Goal: Check status: Check status

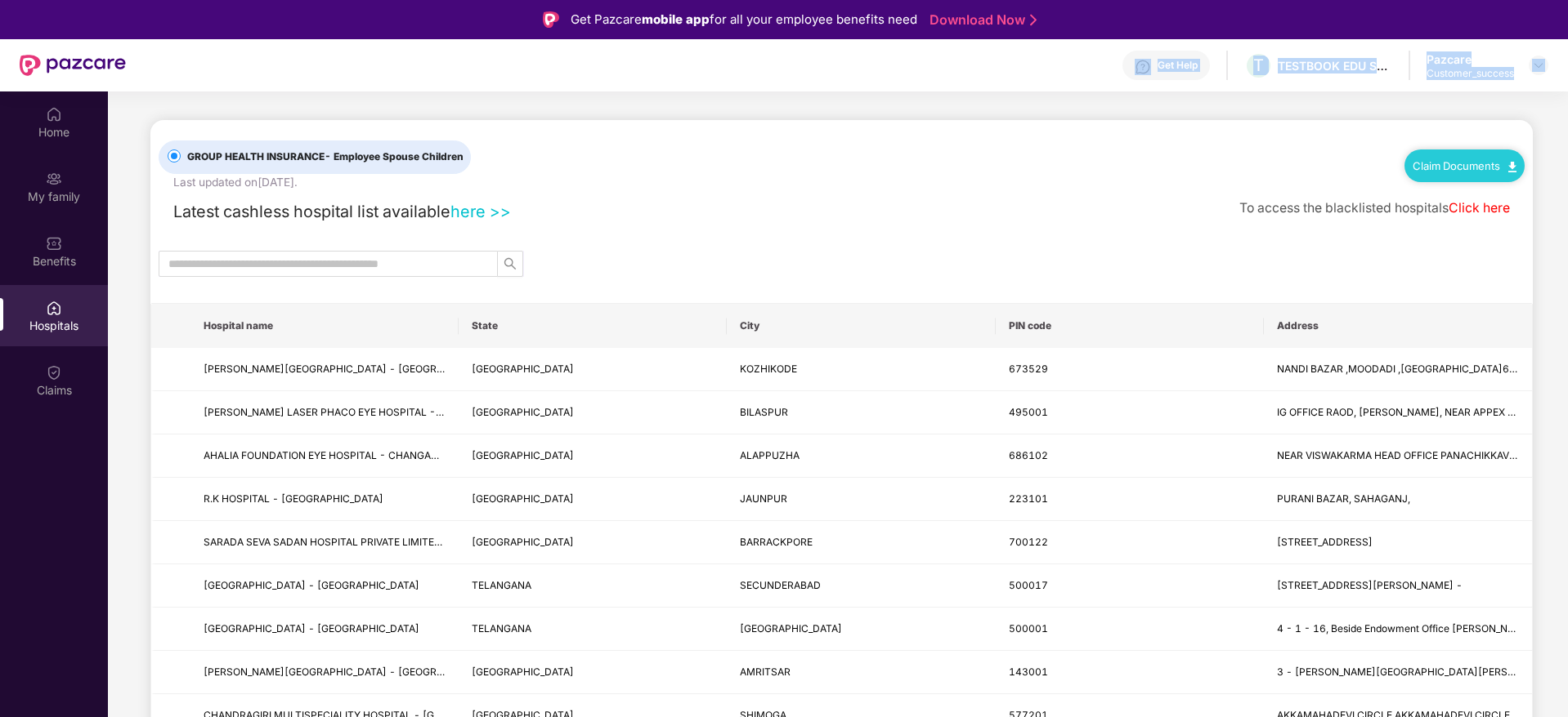
drag, startPoint x: 1543, startPoint y: 57, endPoint x: 495, endPoint y: 75, distance: 1048.2
click at [495, 75] on div "Get Help T TESTBOOK EDU SOLUTIONS PRIVATE LIMITED Pazcare Customer_success" at bounding box center [837, 65] width 1422 height 52
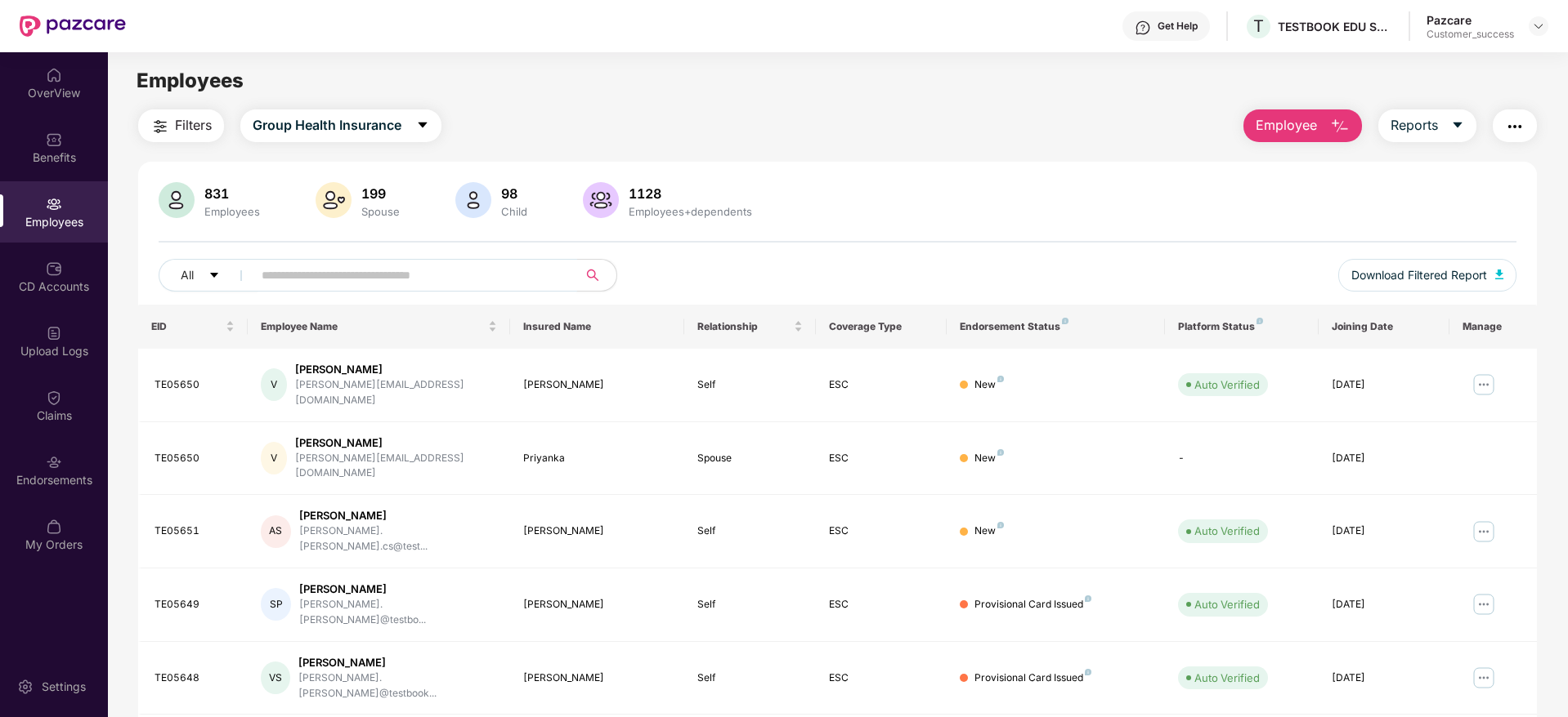
click at [361, 278] on input "text" at bounding box center [408, 275] width 294 height 25
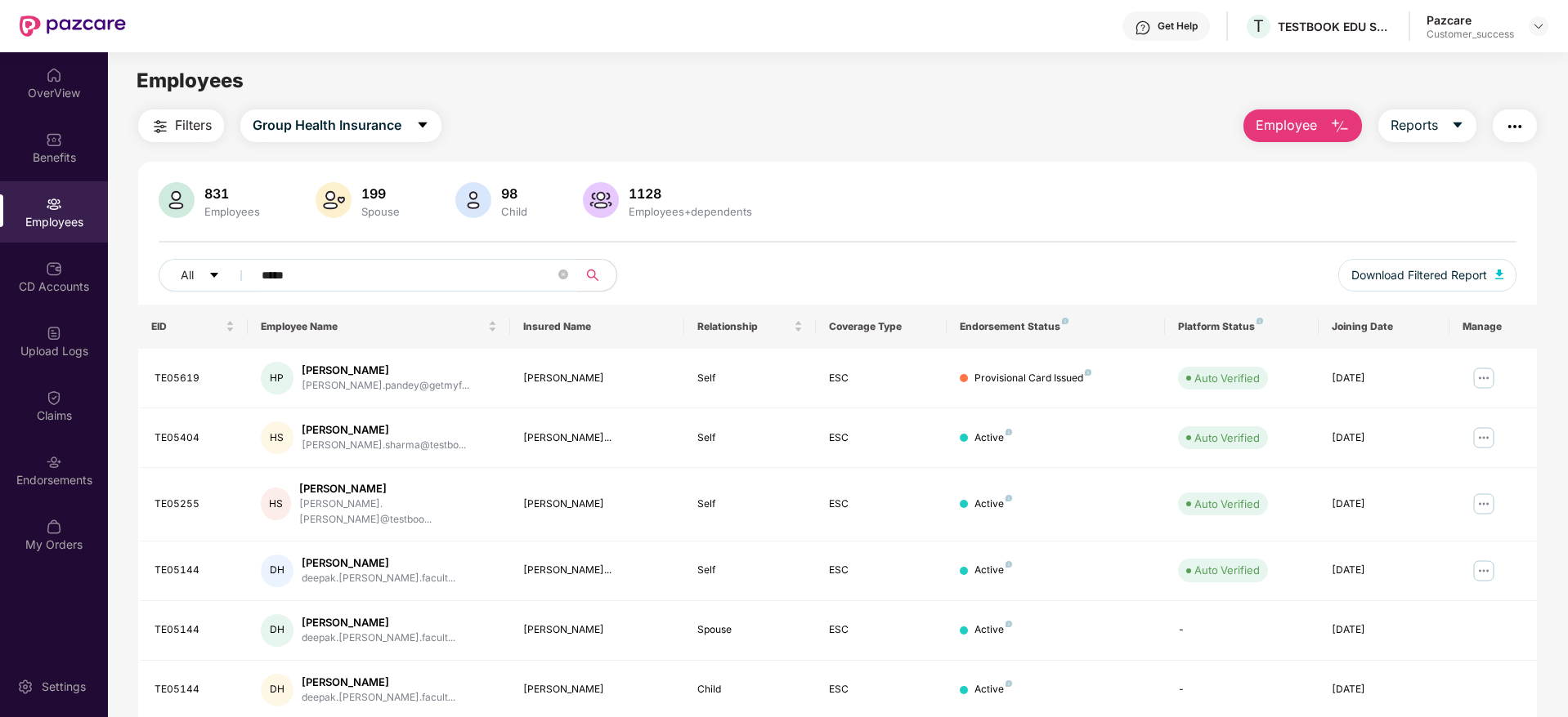
type input "*****"
click at [1538, 24] on img at bounding box center [1538, 26] width 13 height 13
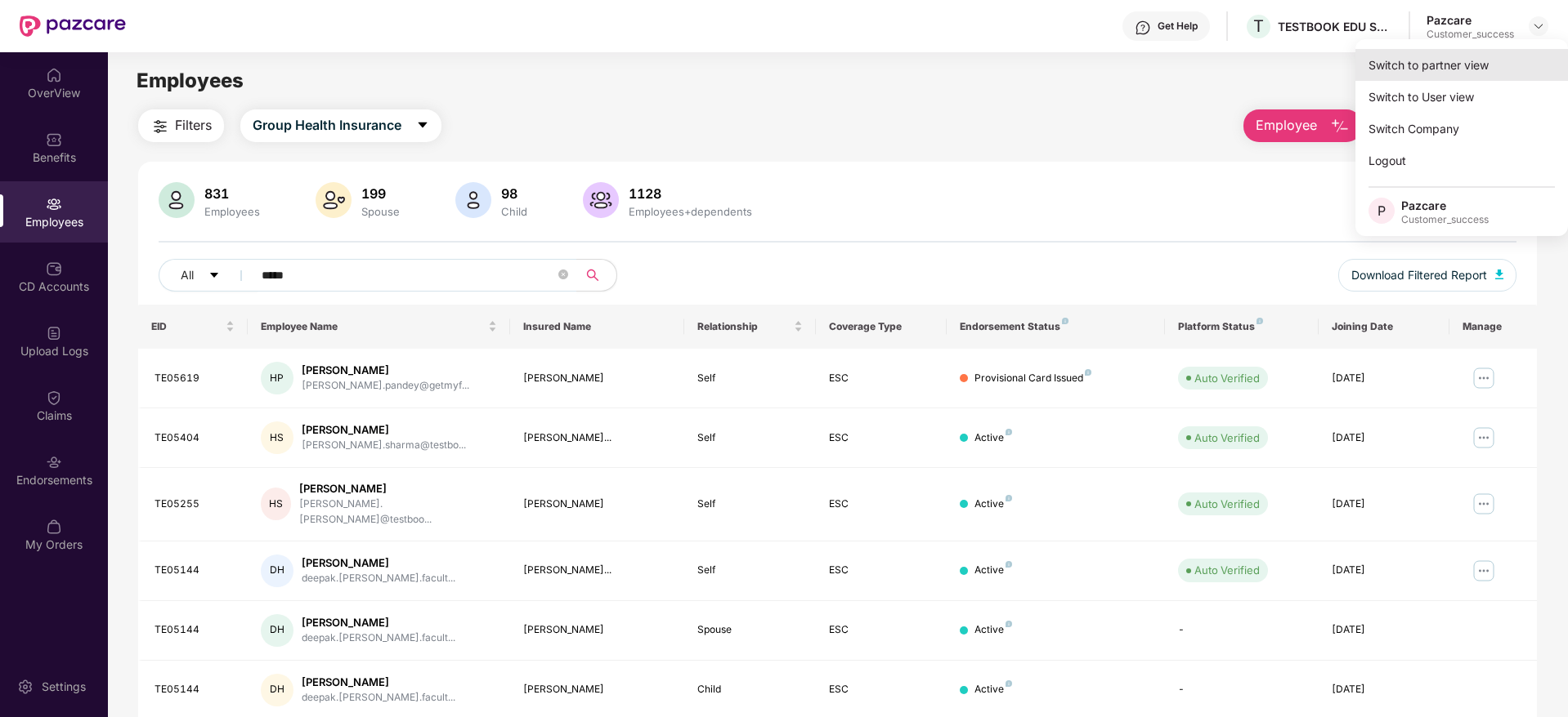
click at [1436, 56] on div "Switch to partner view" at bounding box center [1461, 65] width 212 height 32
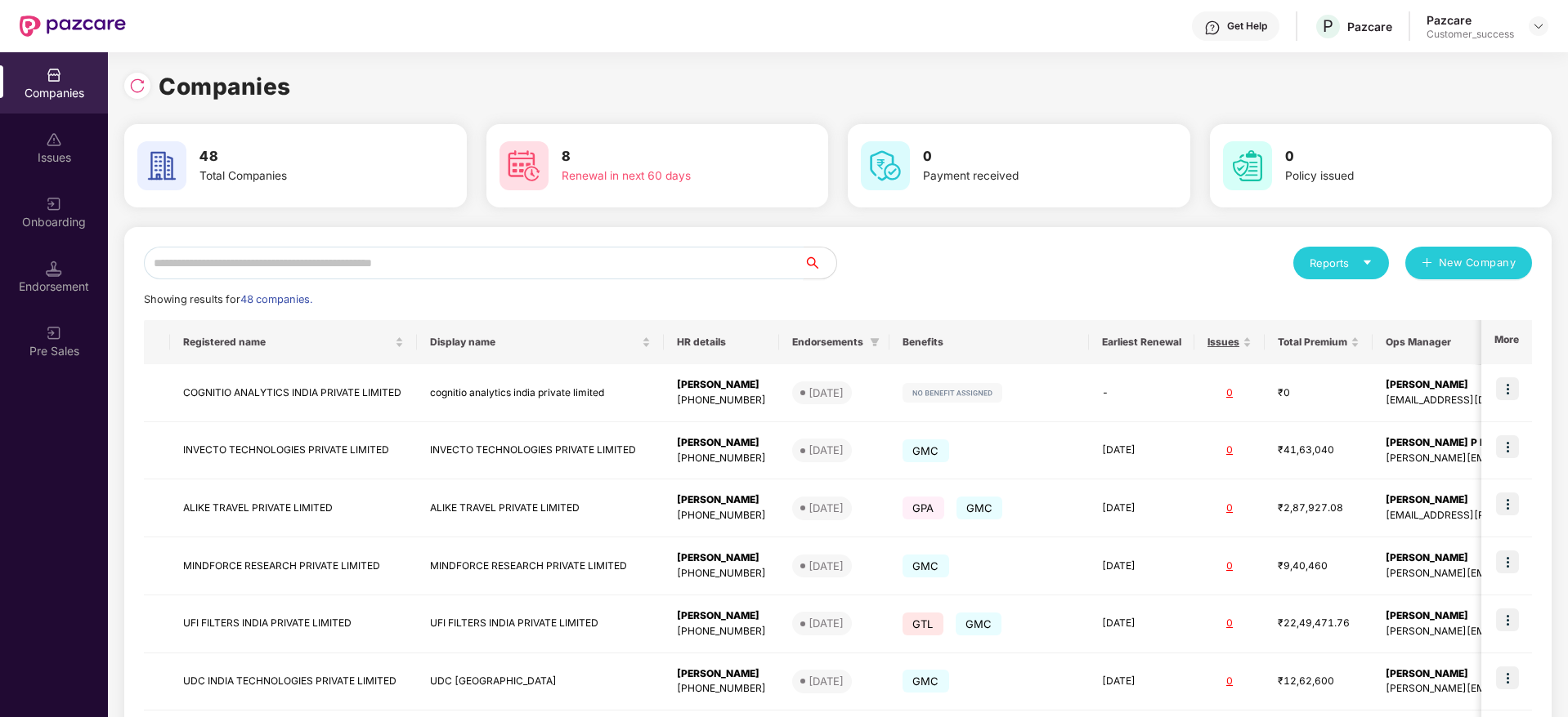
click at [277, 266] on input "text" at bounding box center [474, 263] width 660 height 33
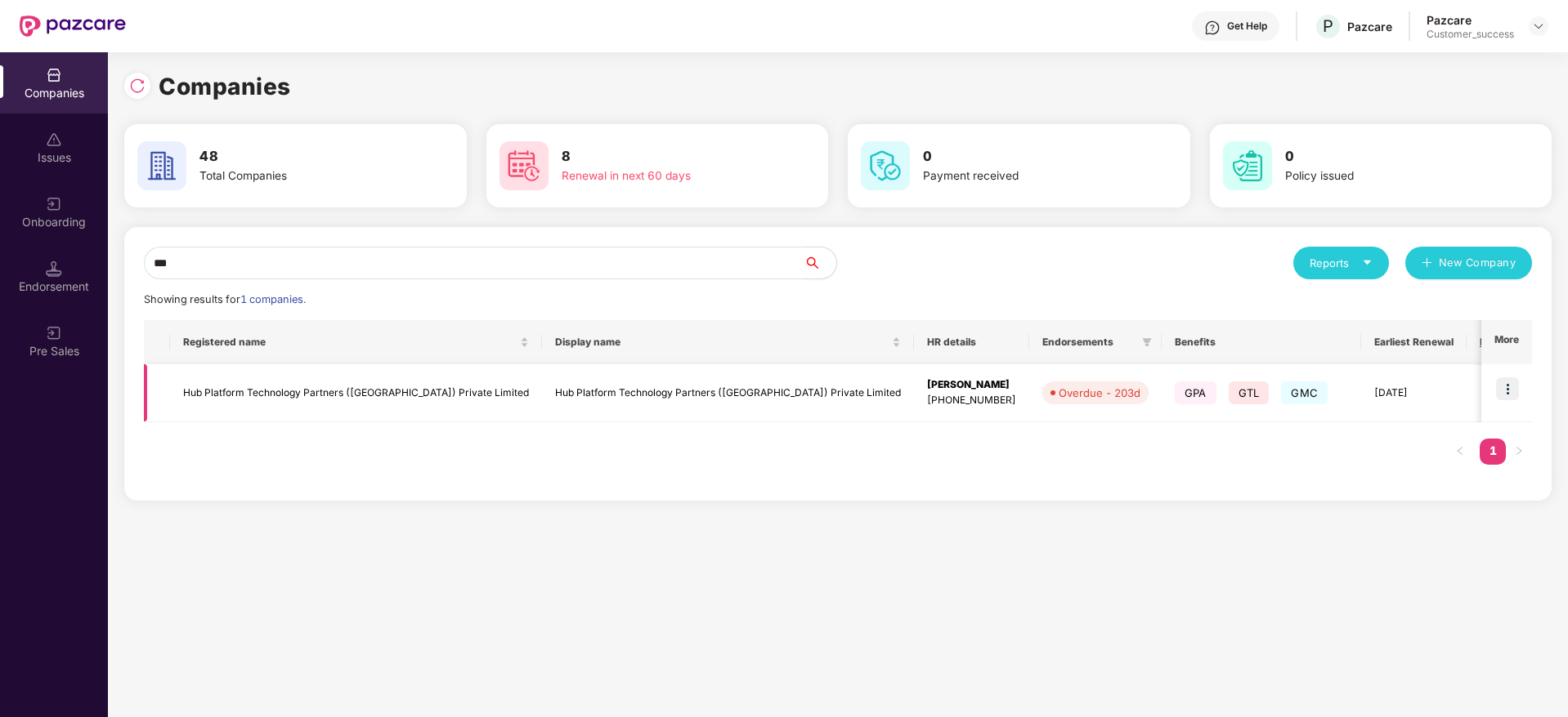
type input "***"
click at [1510, 386] on img at bounding box center [1507, 388] width 23 height 23
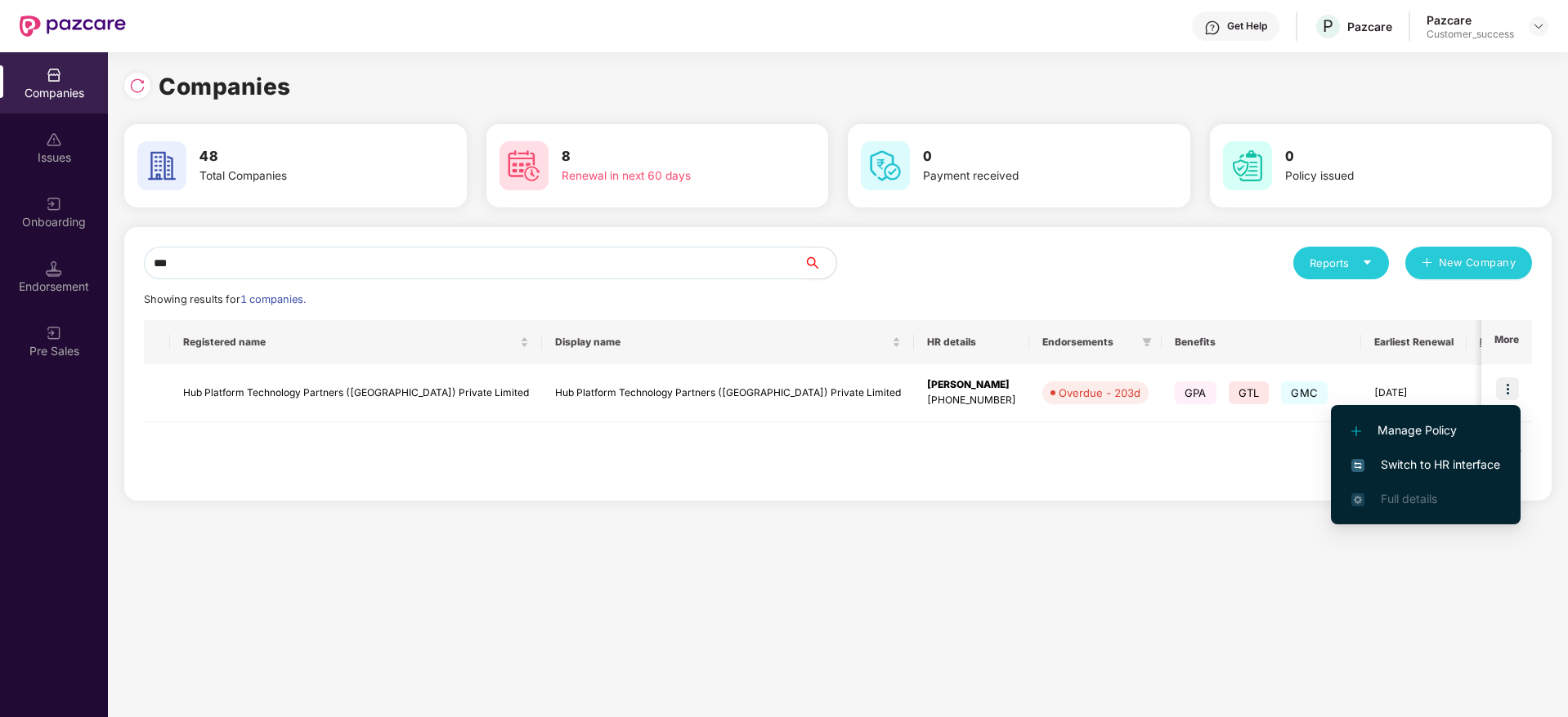
click at [1411, 468] on span "Switch to HR interface" at bounding box center [1425, 465] width 149 height 18
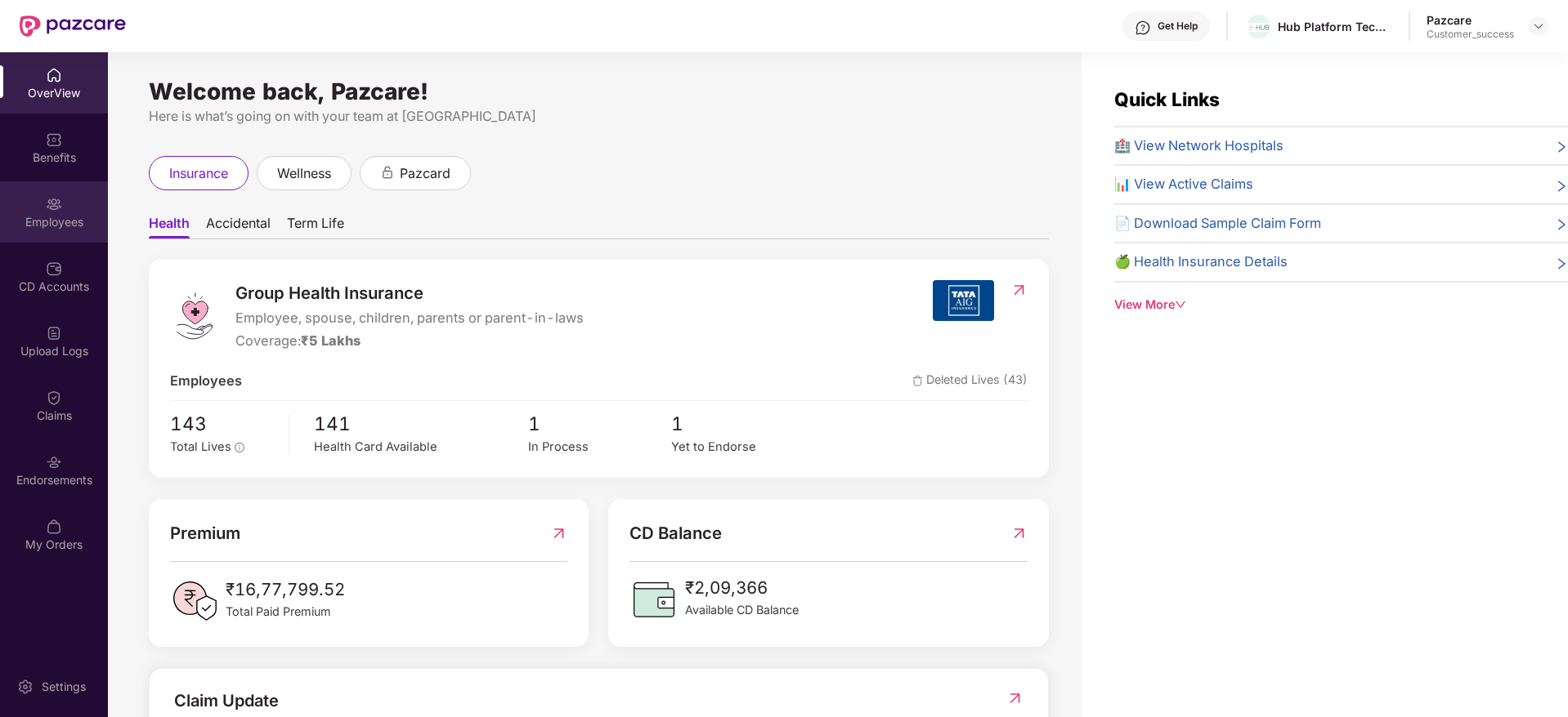
click at [34, 221] on div "Employees" at bounding box center [54, 222] width 108 height 16
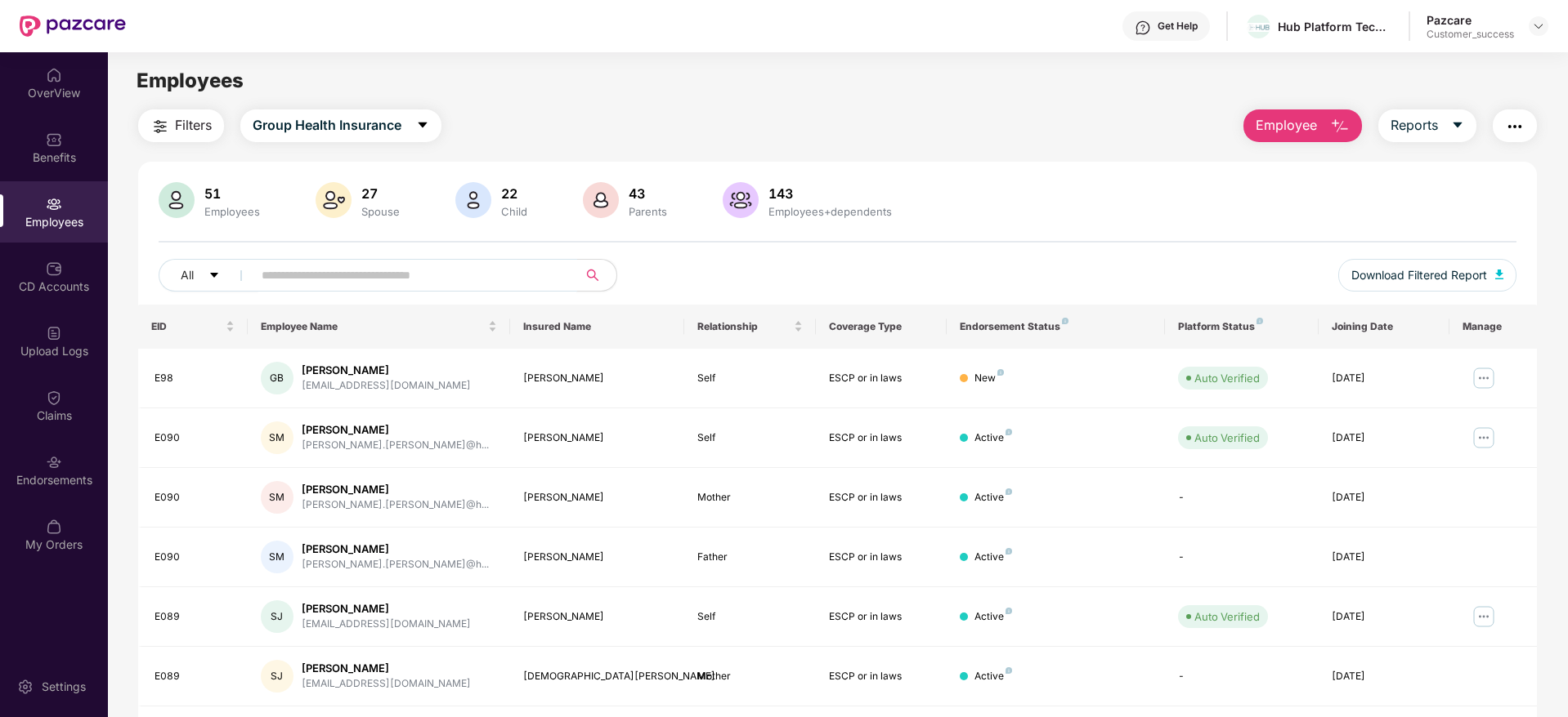
click at [285, 283] on input "text" at bounding box center [408, 275] width 294 height 25
type input "*"
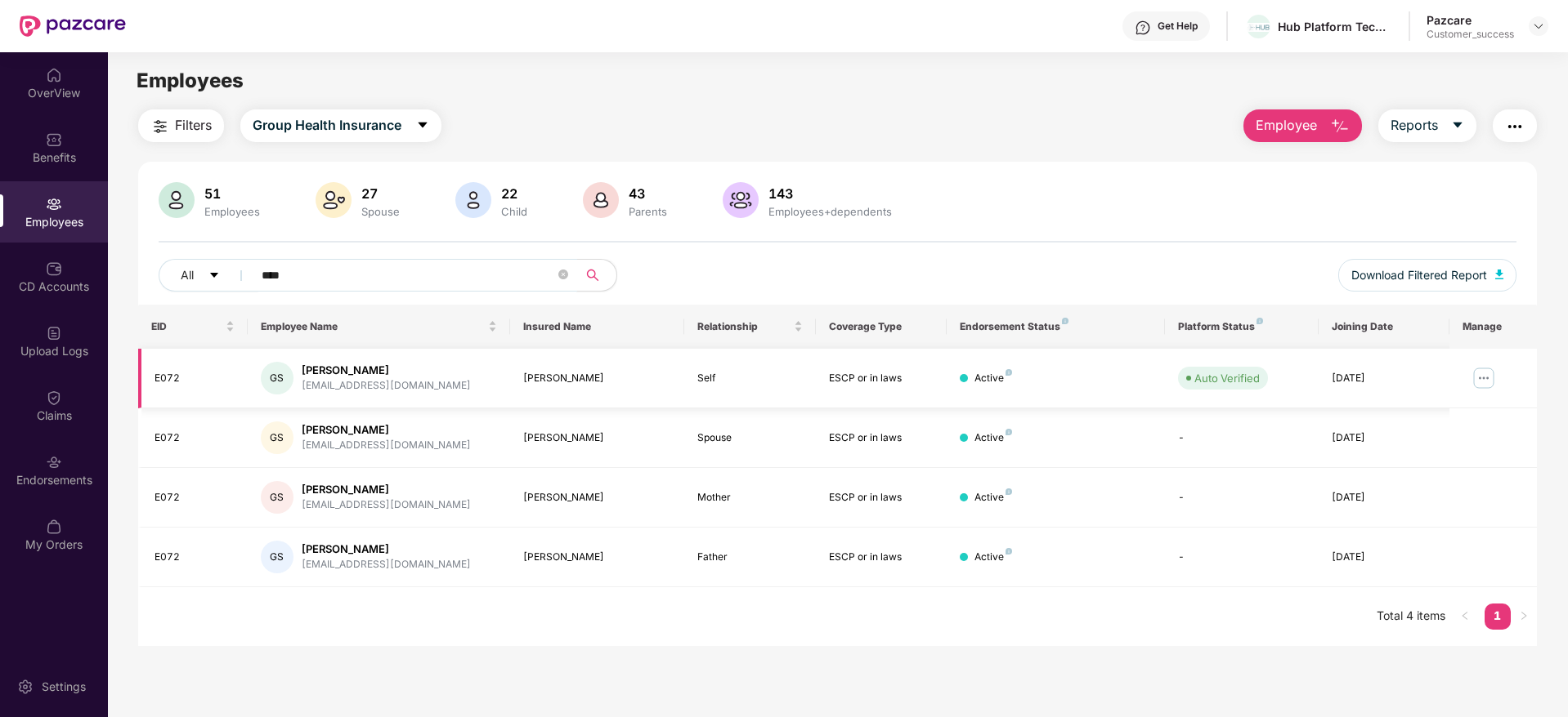
type input "****"
click at [1486, 376] on img at bounding box center [1483, 378] width 26 height 26
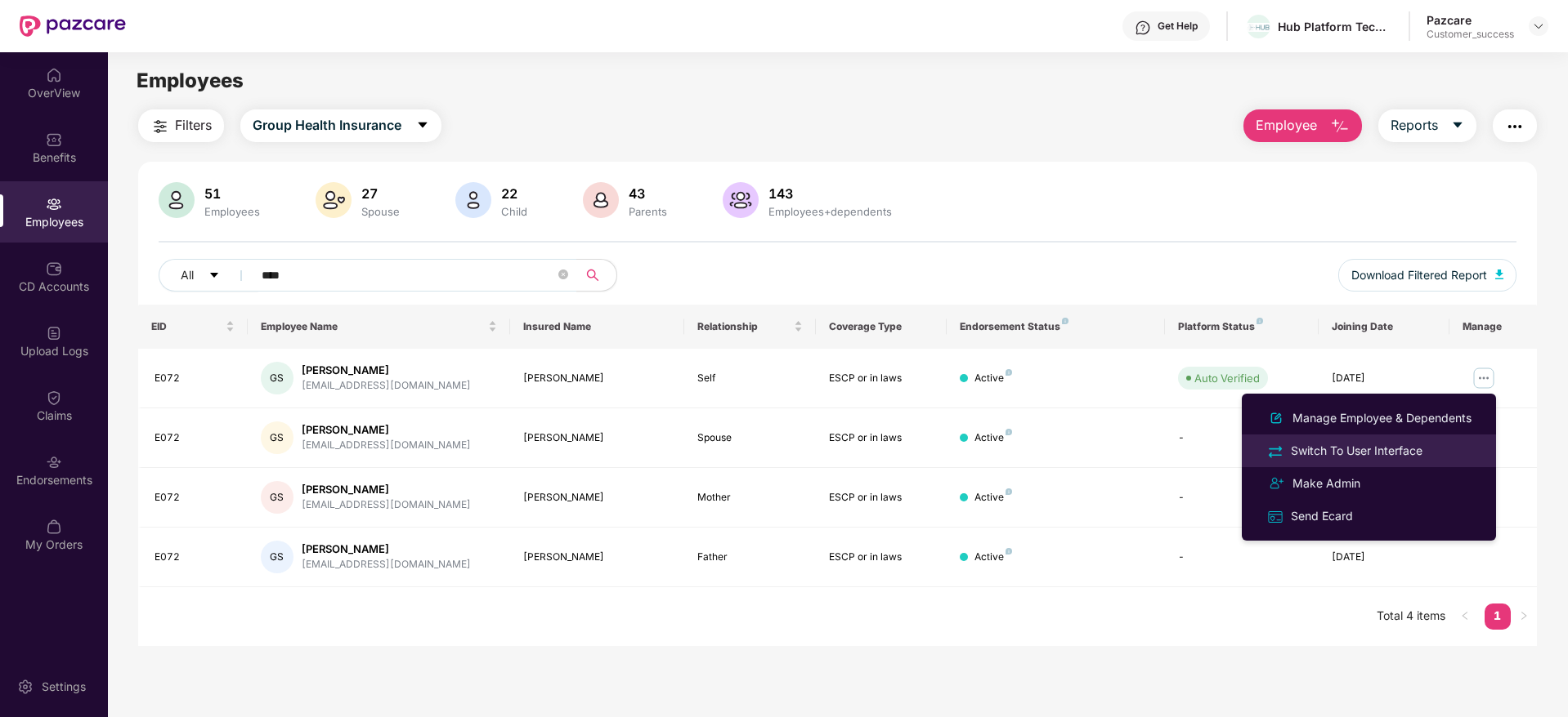
click at [1327, 453] on div "Switch To User Interface" at bounding box center [1357, 451] width 139 height 18
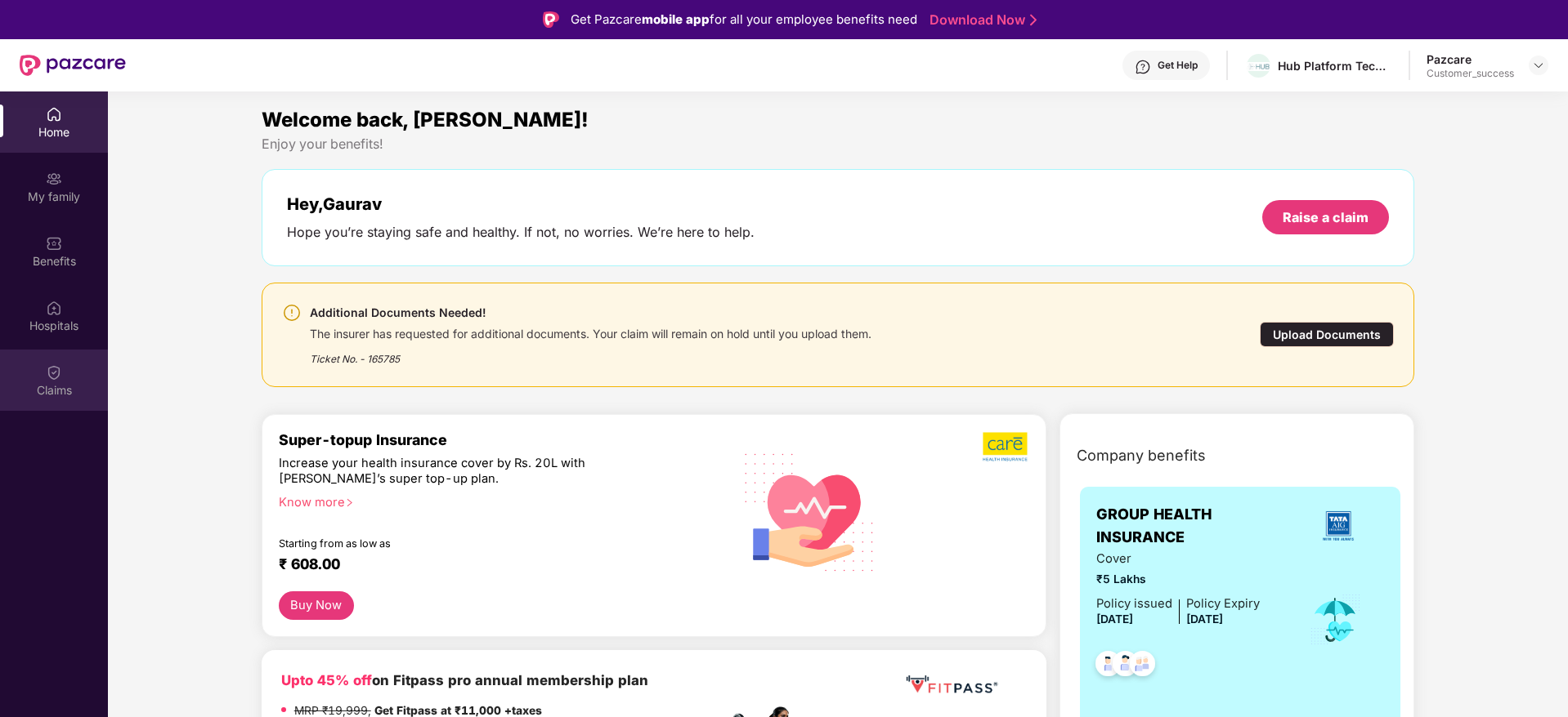
click at [51, 385] on div "Claims" at bounding box center [54, 391] width 108 height 16
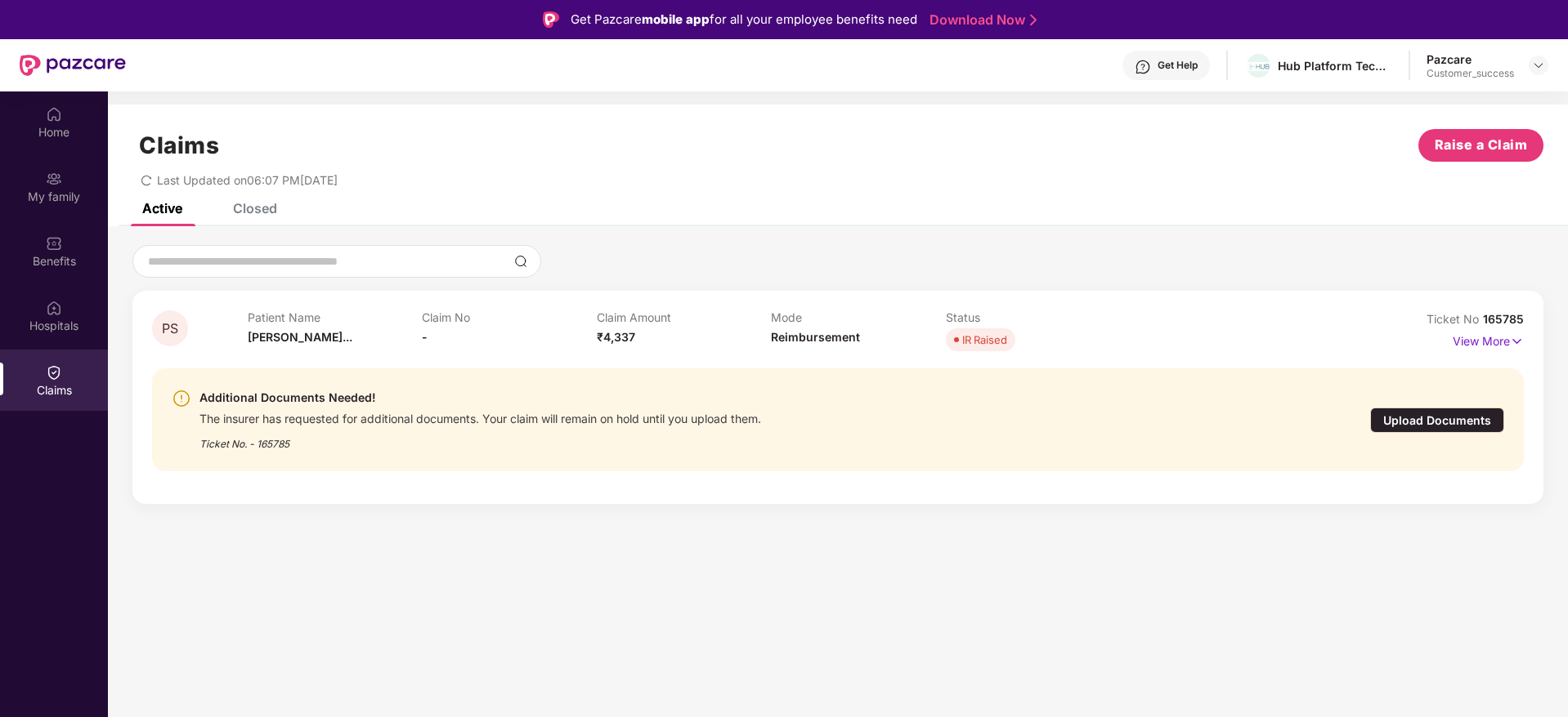
click at [249, 209] on div "Closed" at bounding box center [255, 209] width 44 height 16
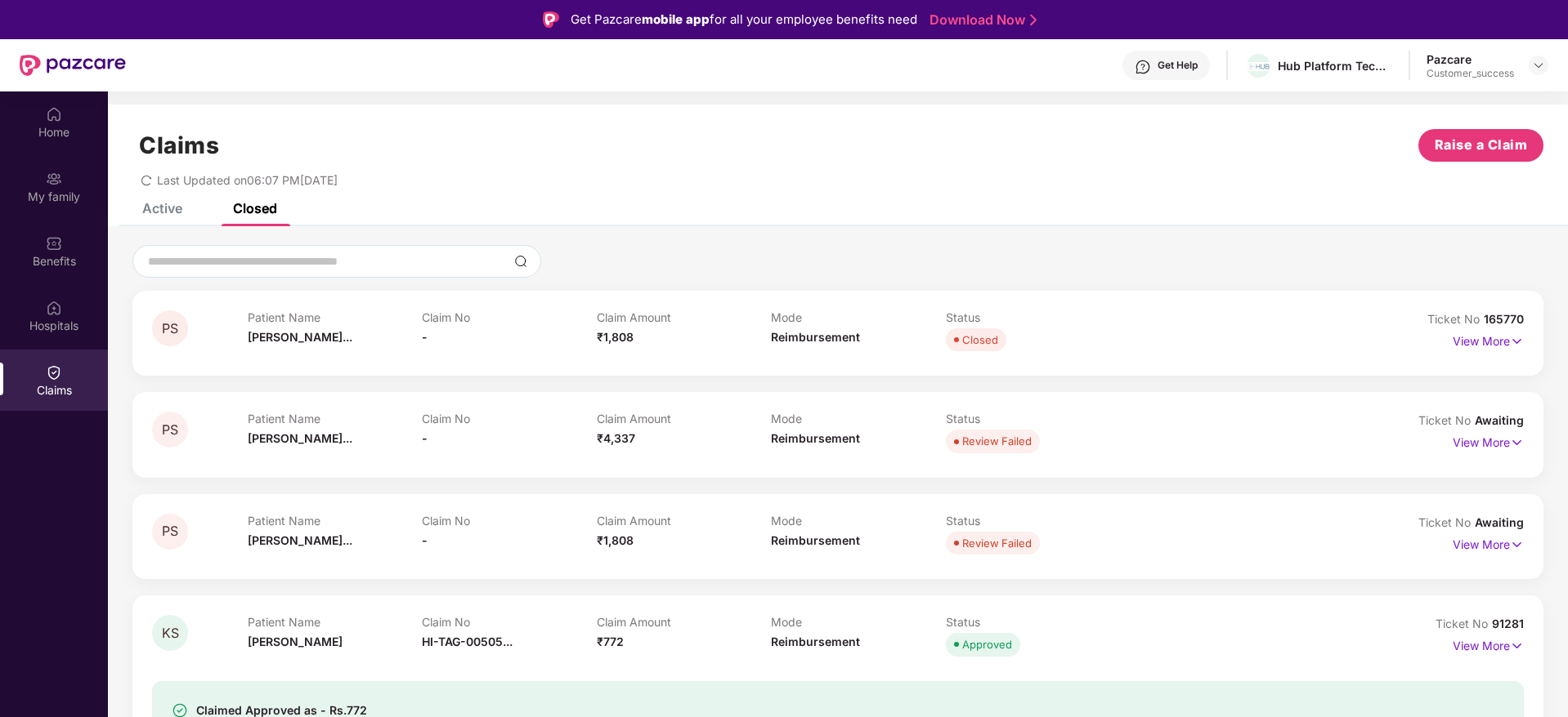
click at [164, 218] on div "Active" at bounding box center [150, 208] width 65 height 36
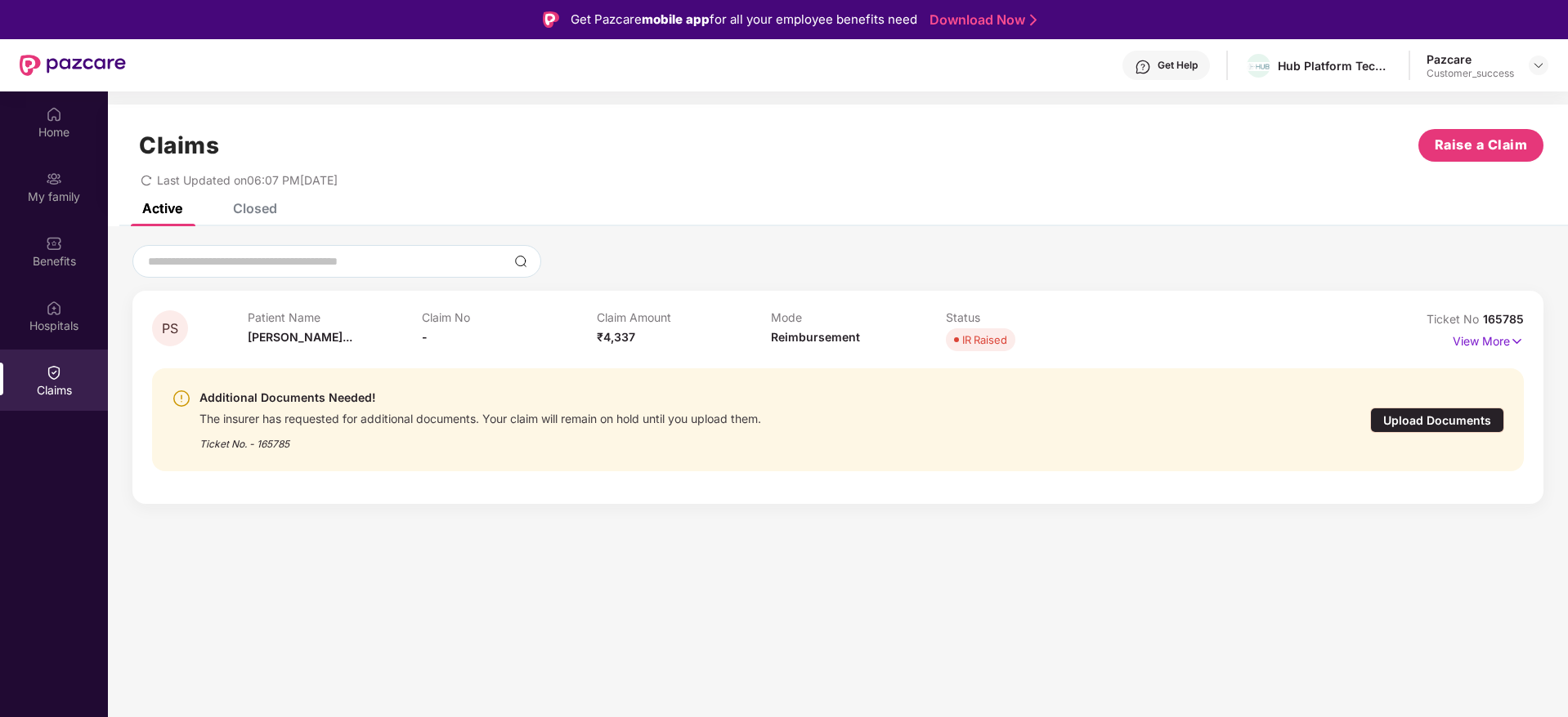
click at [251, 213] on div "Closed" at bounding box center [255, 209] width 44 height 16
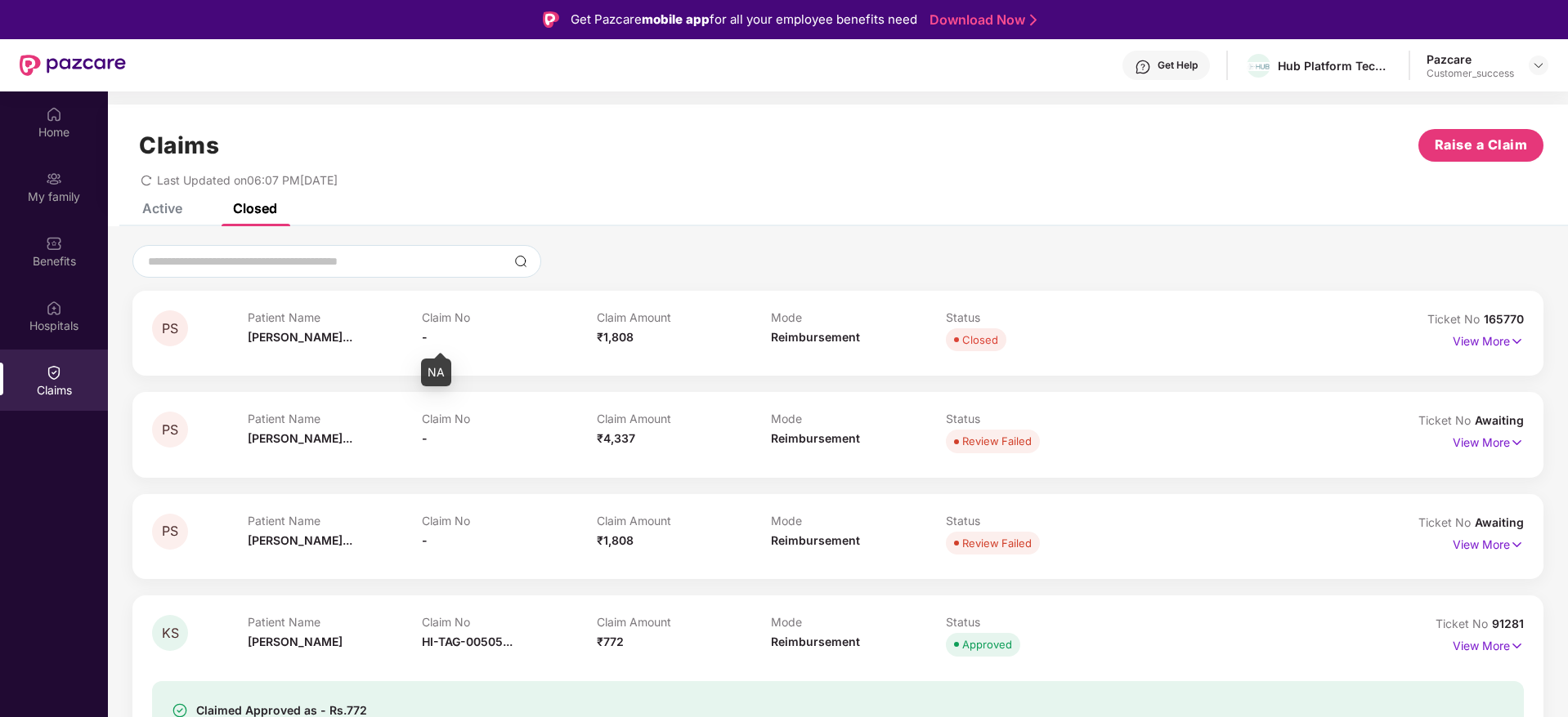
click at [425, 333] on span "-" at bounding box center [425, 336] width 5 height 14
click at [289, 343] on span "[PERSON_NAME]..." at bounding box center [300, 336] width 105 height 14
click at [163, 217] on div "Active" at bounding box center [150, 208] width 65 height 36
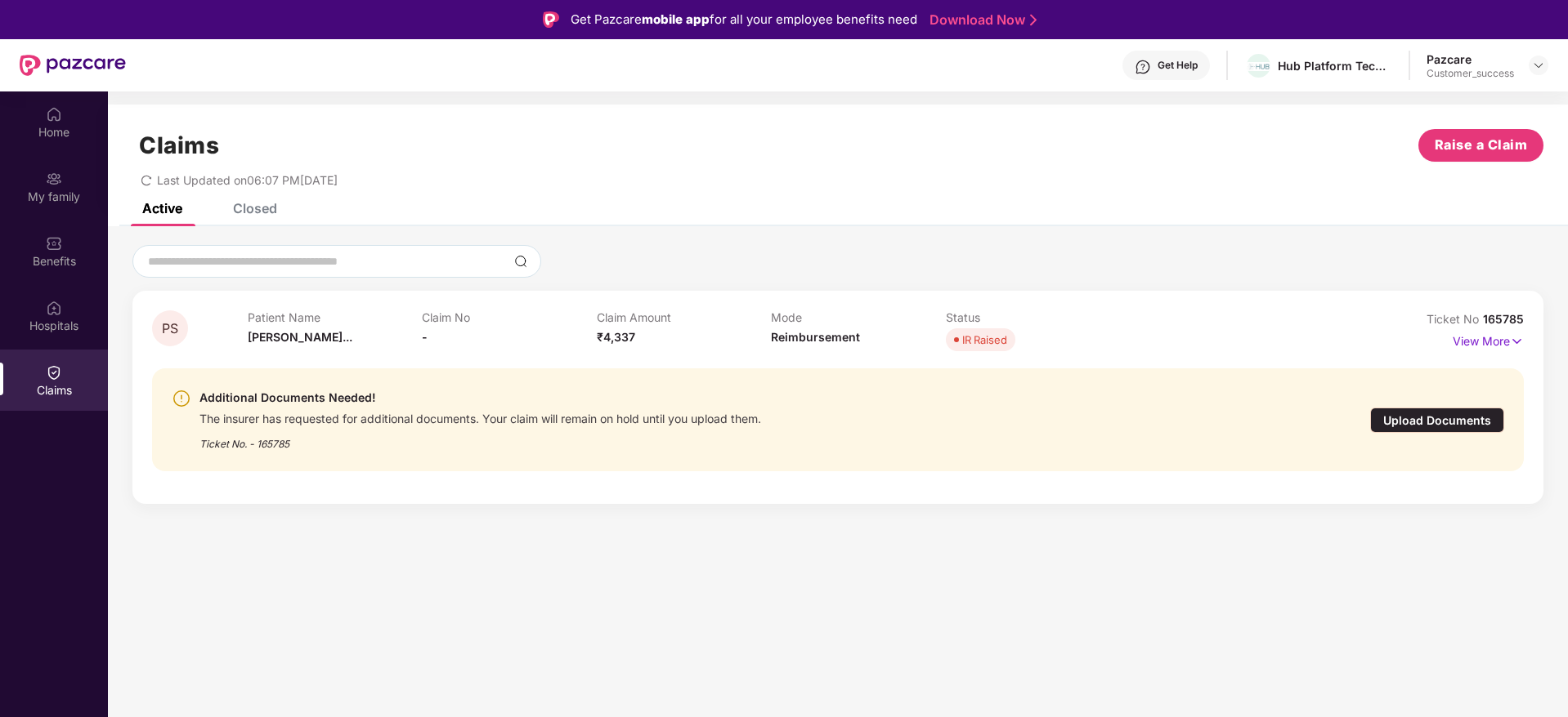
click at [254, 215] on div "Closed" at bounding box center [255, 209] width 44 height 16
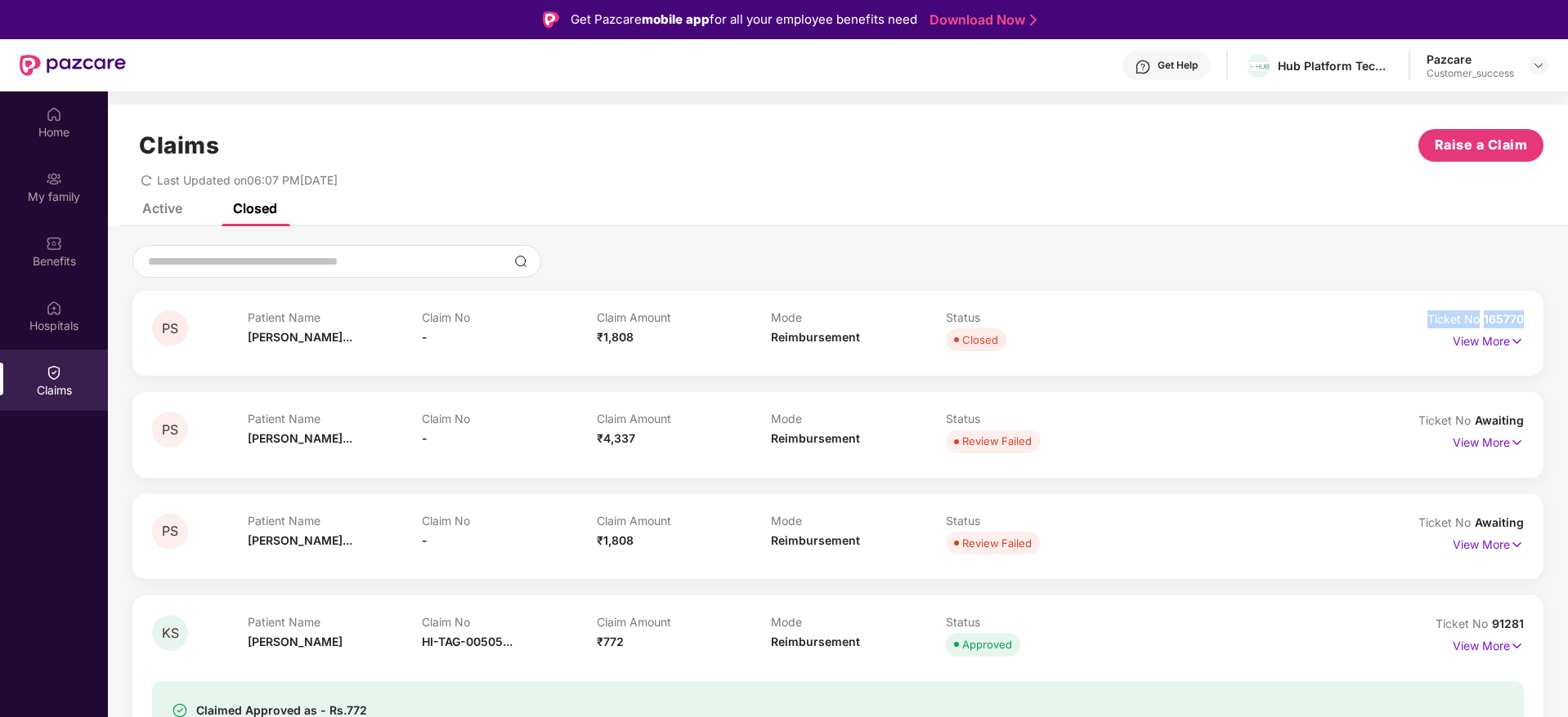
drag, startPoint x: 1536, startPoint y: 322, endPoint x: 1418, endPoint y: 323, distance: 118.0
click at [1418, 323] on div "PS Patient Name [PERSON_NAME]... Claim No - Claim Amount ₹1,808 Mode Reimbursem…" at bounding box center [838, 333] width 1411 height 85
copy div "Ticket No 165770"
click at [162, 219] on div "Active" at bounding box center [150, 208] width 65 height 36
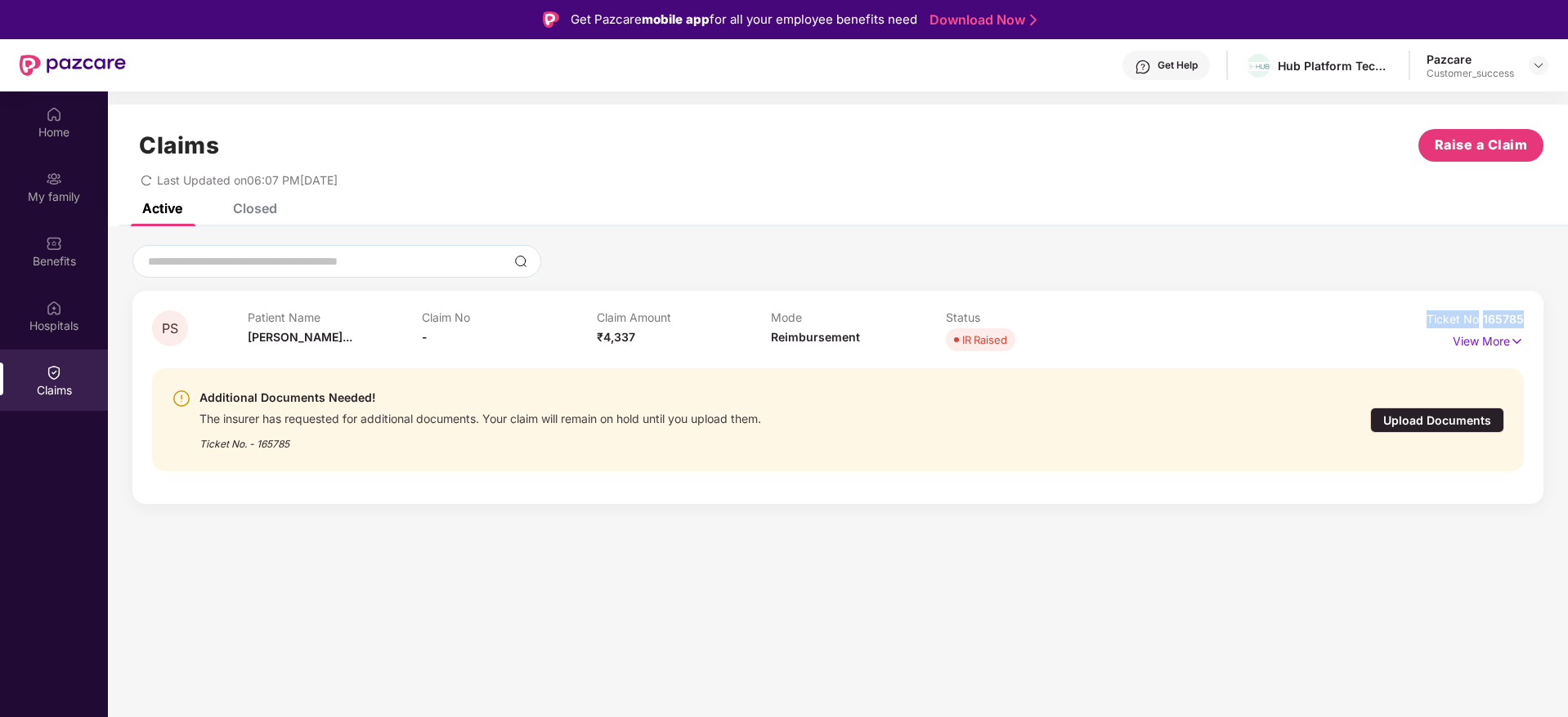
drag, startPoint x: 1531, startPoint y: 320, endPoint x: 1397, endPoint y: 323, distance: 134.0
click at [1397, 323] on div "PS Patient Name [PERSON_NAME]... Claim No - Claim Amount ₹4,337 Mode Reimbursem…" at bounding box center [838, 397] width 1411 height 213
copy div "Ticket No 165785"
